Goal: Find specific page/section: Find specific page/section

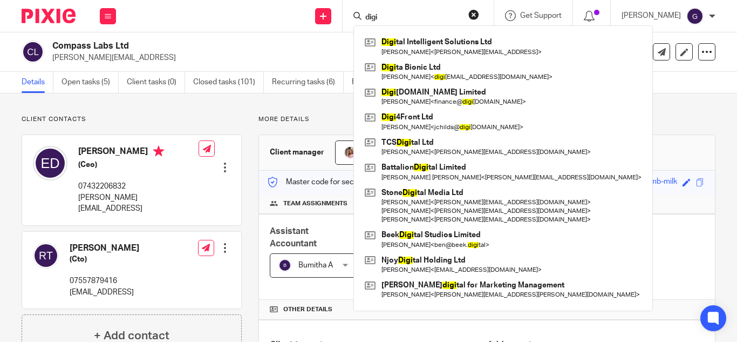
drag, startPoint x: 416, startPoint y: 19, endPoint x: 380, endPoint y: 15, distance: 37.0
click at [380, 15] on div "digi" at bounding box center [417, 15] width 126 height 13
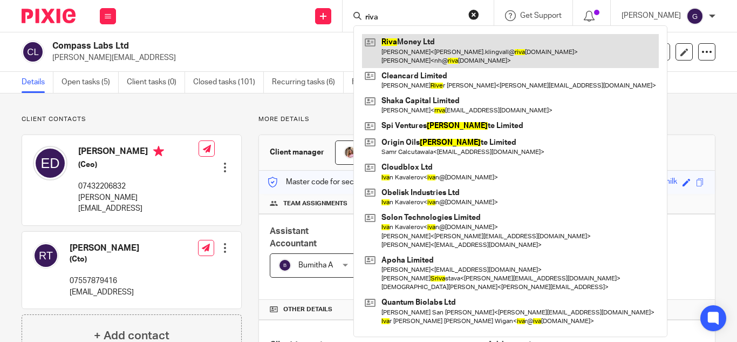
type input "riva"
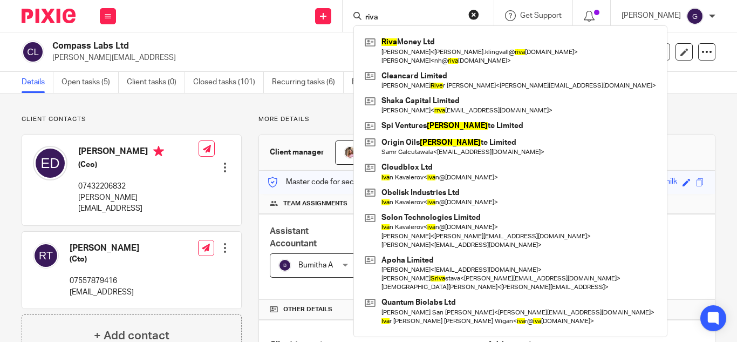
drag, startPoint x: 409, startPoint y: 17, endPoint x: 369, endPoint y: 16, distance: 40.0
click at [369, 16] on div "Send new email Create task Add client [PERSON_NAME] Money Ltd [PERSON_NAME] < f…" at bounding box center [432, 16] width 611 height 32
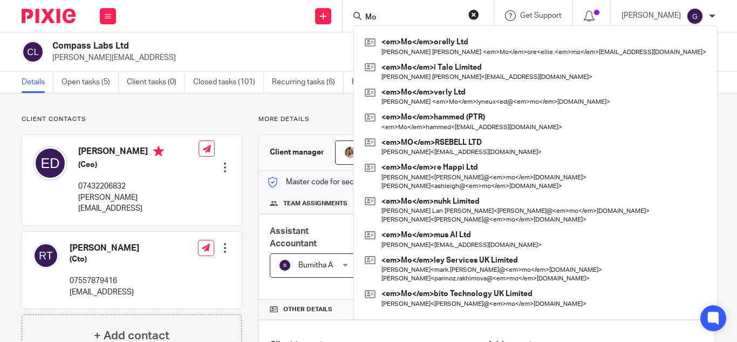
type input "M"
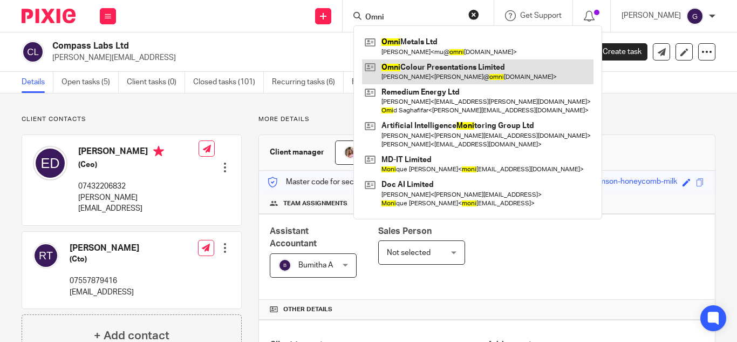
type input "Omni"
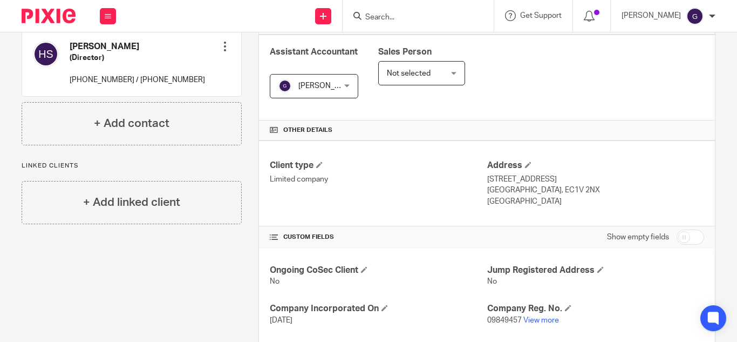
scroll to position [270, 0]
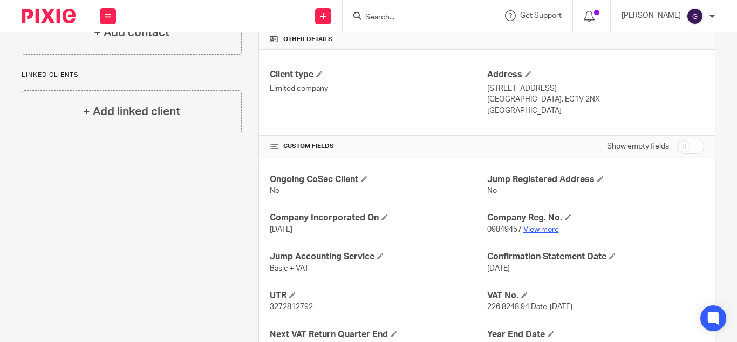
click at [545, 228] on link "View more" at bounding box center [542, 230] width 36 height 8
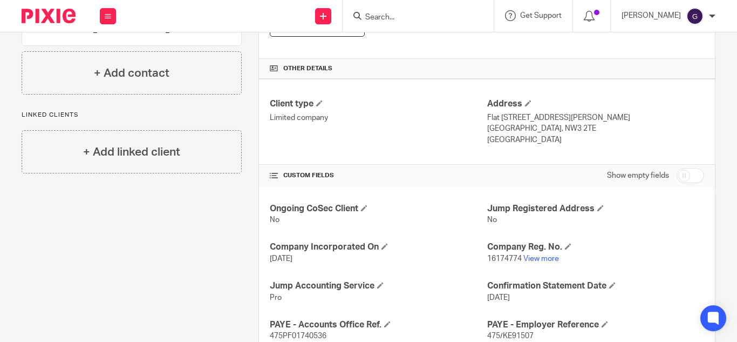
scroll to position [270, 0]
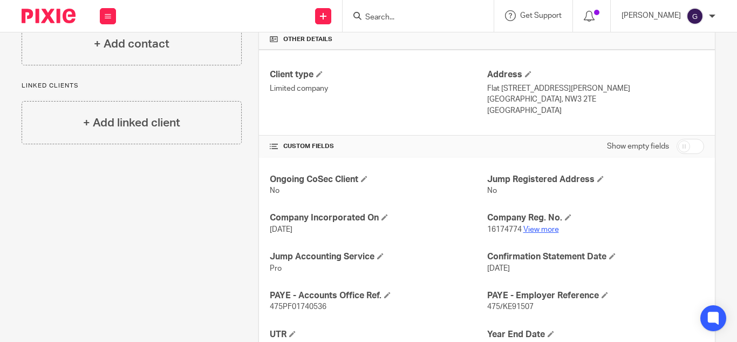
click at [530, 232] on link "View more" at bounding box center [542, 230] width 36 height 8
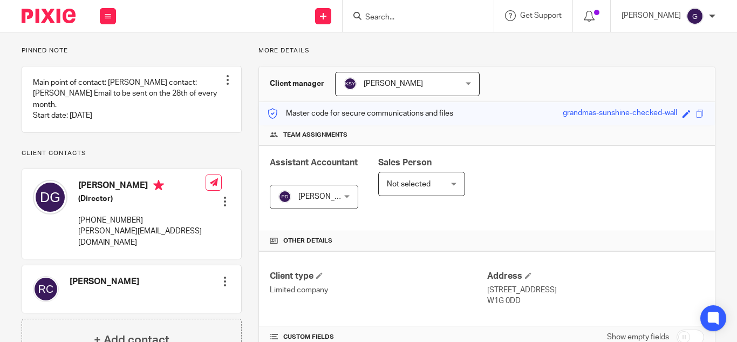
scroll to position [216, 0]
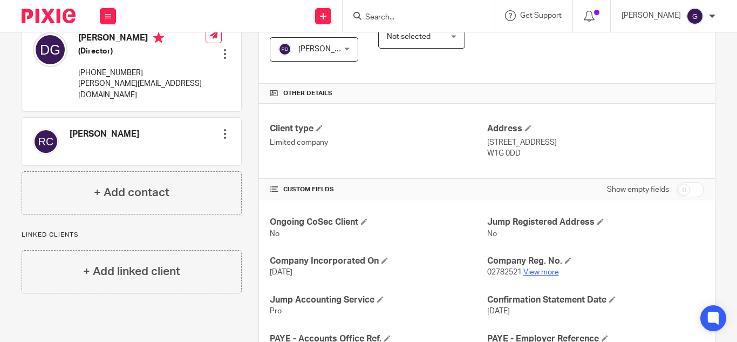
click at [533, 275] on link "View more" at bounding box center [542, 272] width 36 height 8
